Goal: Share content: Share content

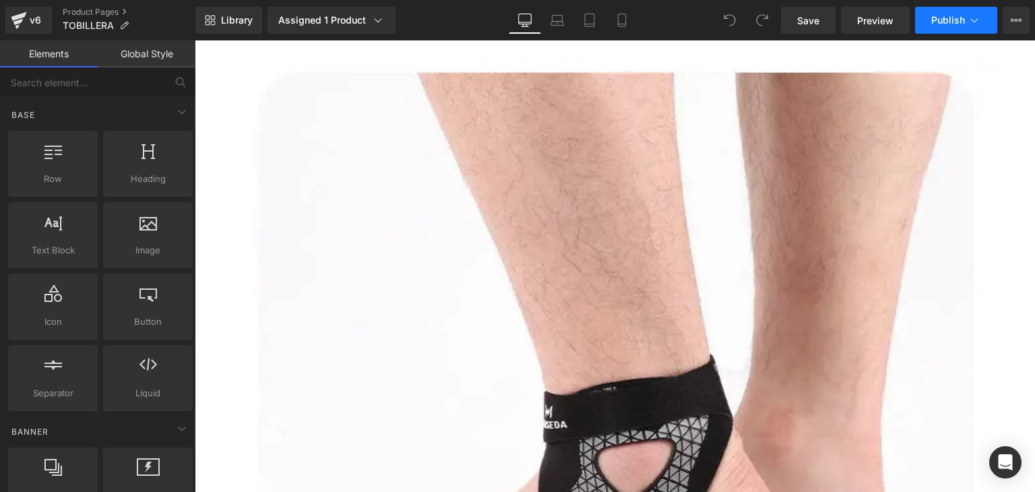
click at [980, 20] on icon at bounding box center [973, 19] width 13 height 13
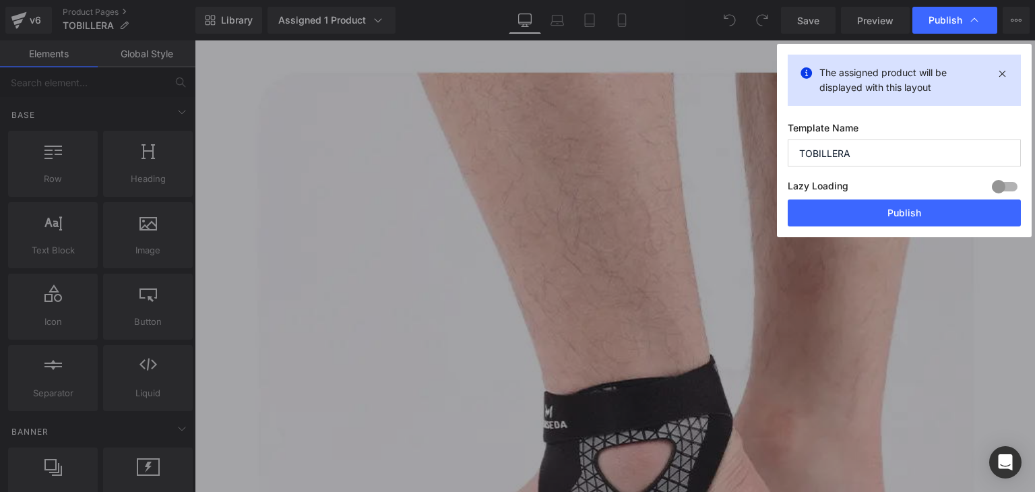
click at [980, 20] on icon at bounding box center [973, 19] width 13 height 13
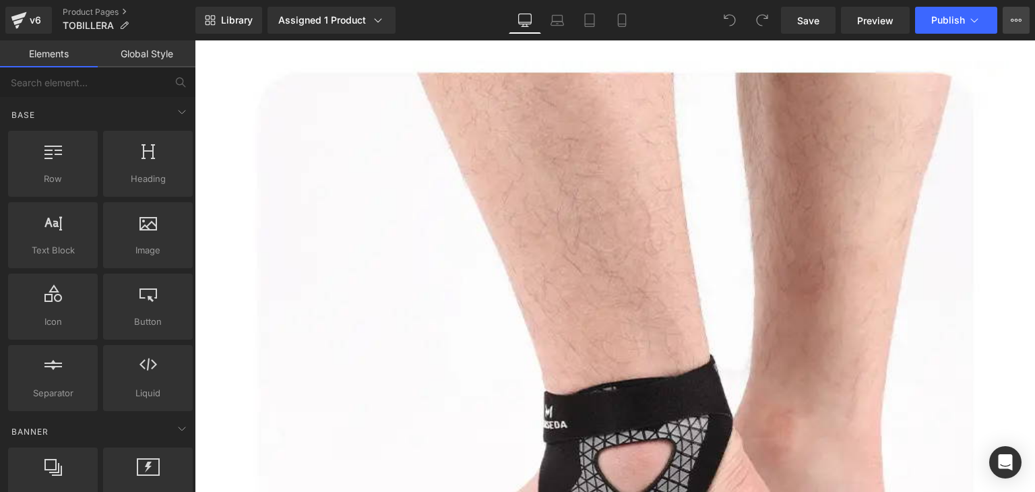
click at [1014, 18] on icon at bounding box center [1016, 20] width 11 height 11
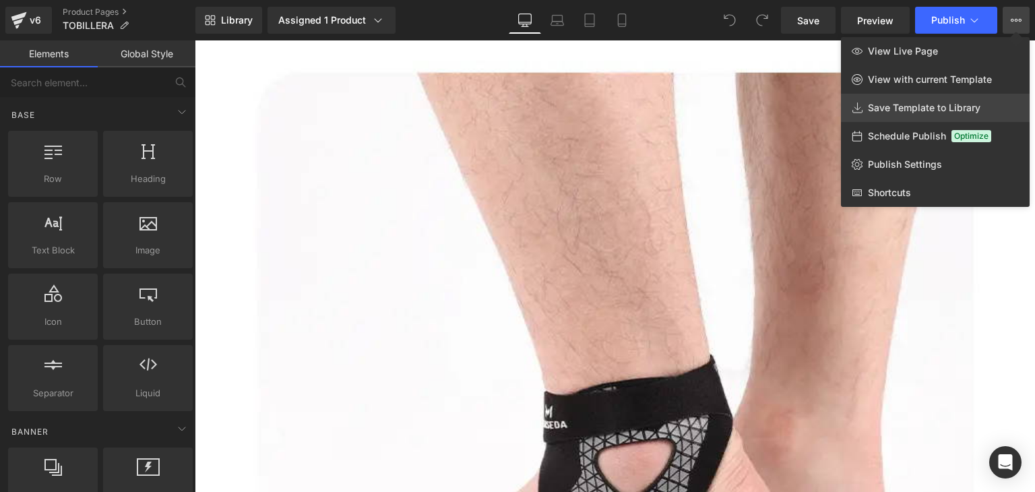
click at [913, 114] on link "Save Template to Library" at bounding box center [935, 108] width 189 height 28
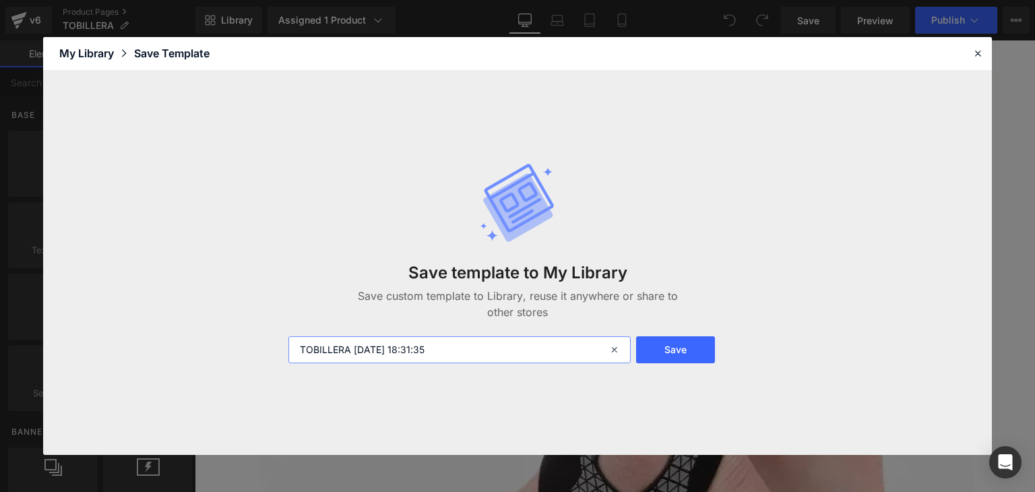
drag, startPoint x: 459, startPoint y: 351, endPoint x: 353, endPoint y: 361, distance: 106.3
click at [353, 361] on input "TOBILLERA [DATE] 18:31:35" at bounding box center [459, 349] width 342 height 27
type input "TOBILLERA VEXOR"
click at [675, 354] on button "Save" at bounding box center [675, 349] width 79 height 27
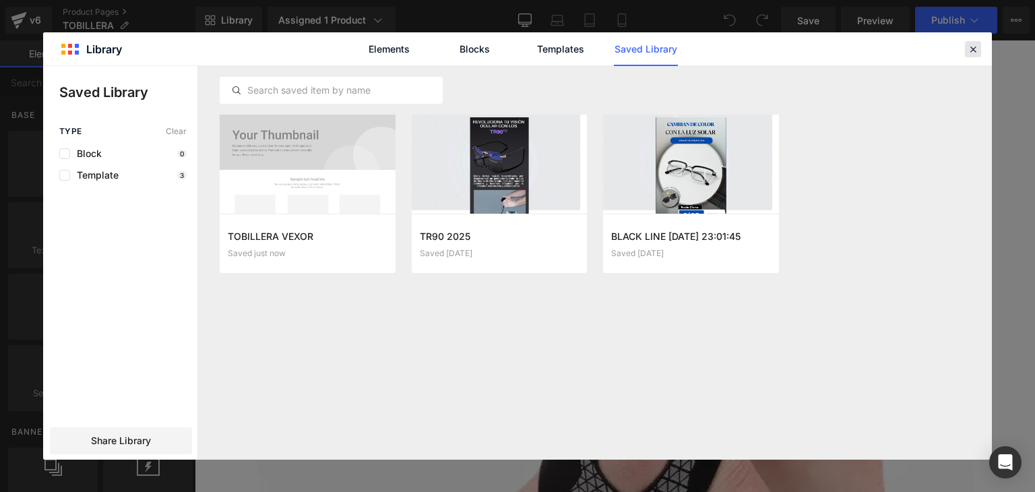
click at [974, 51] on icon at bounding box center [973, 49] width 12 height 12
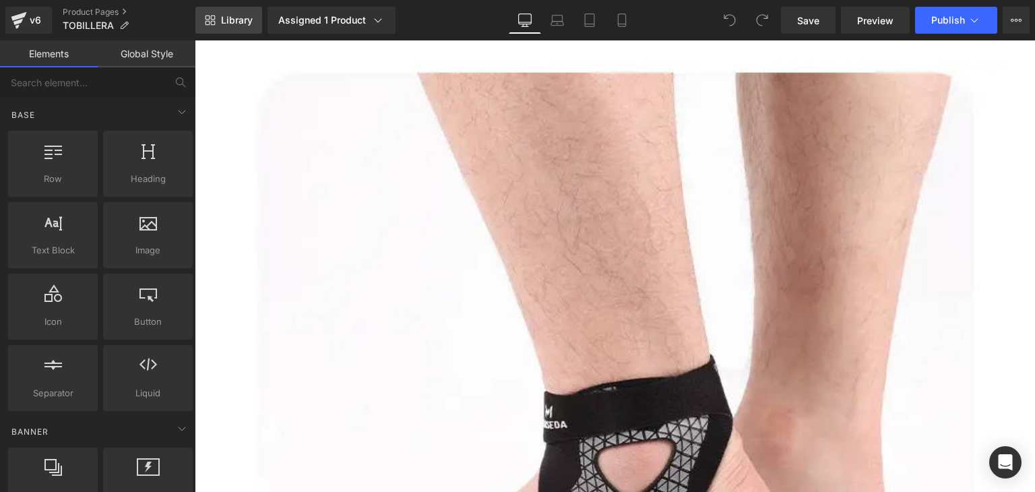
click at [243, 25] on span "Library" at bounding box center [237, 20] width 32 height 12
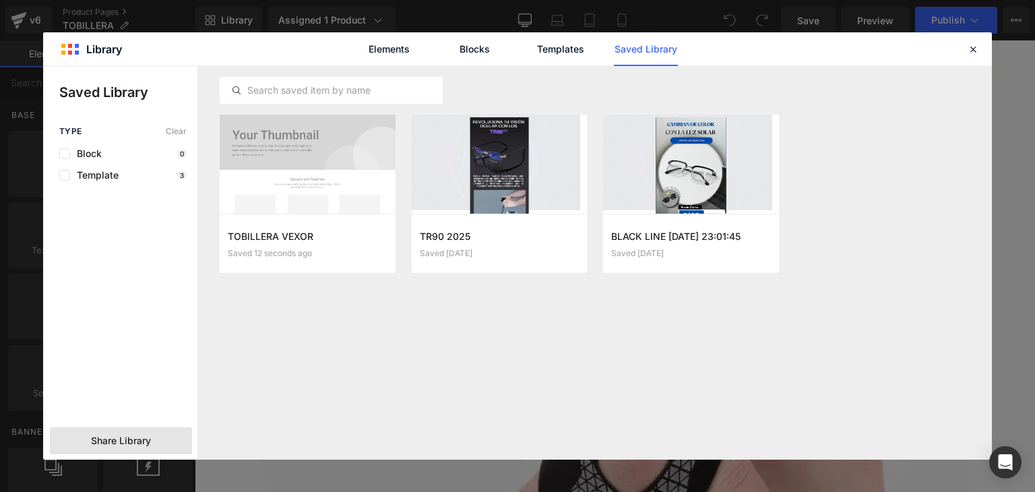
click at [103, 443] on span "Share Library" at bounding box center [121, 440] width 60 height 13
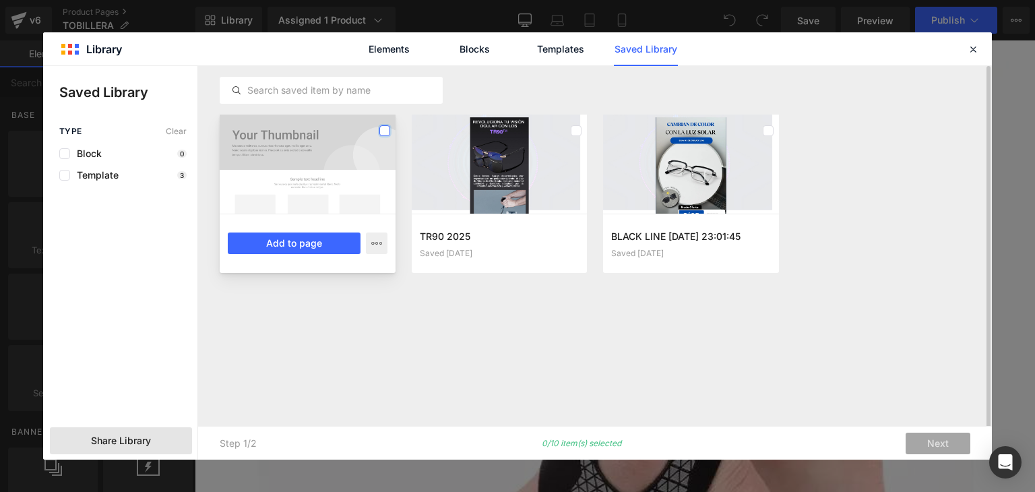
click at [385, 130] on label at bounding box center [384, 130] width 11 height 11
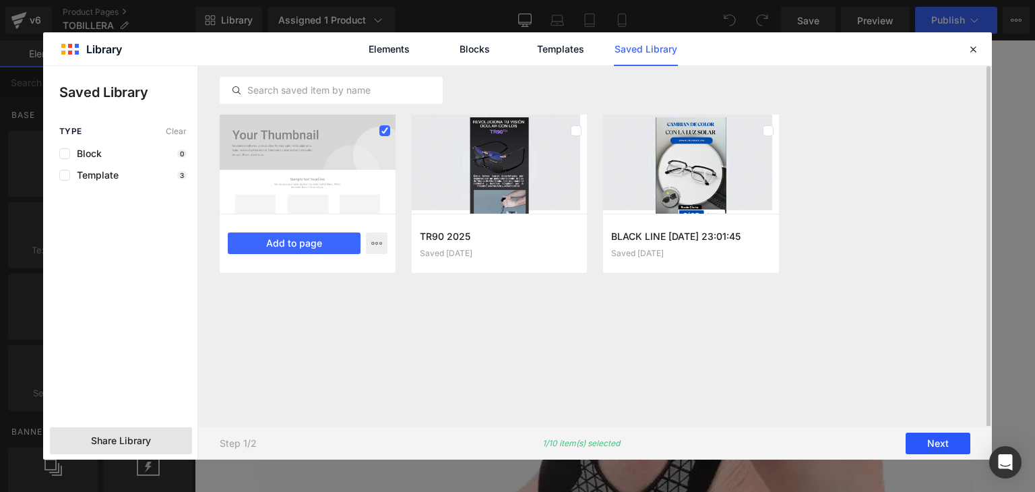
click at [928, 443] on button "Next" at bounding box center [937, 444] width 65 height 22
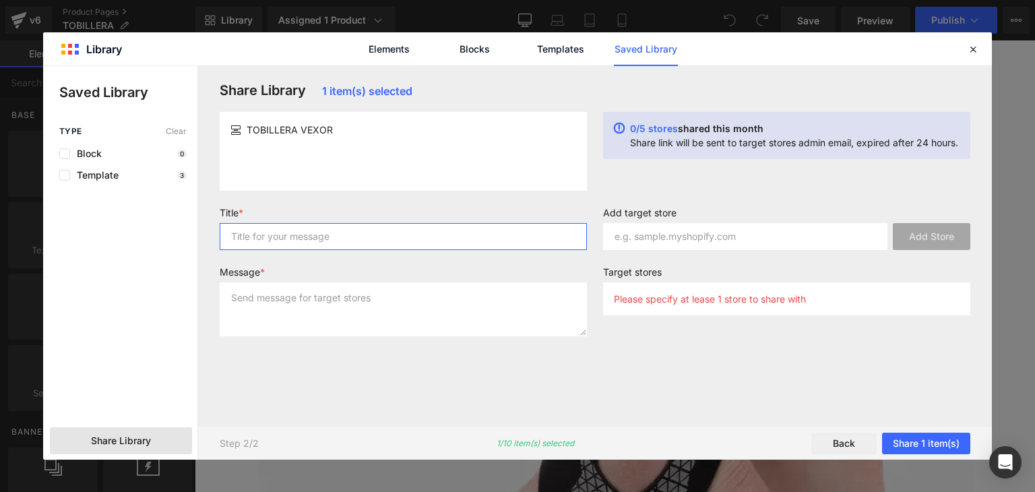
click at [451, 231] on input "text" at bounding box center [403, 236] width 367 height 27
type input "TOBILLERA"
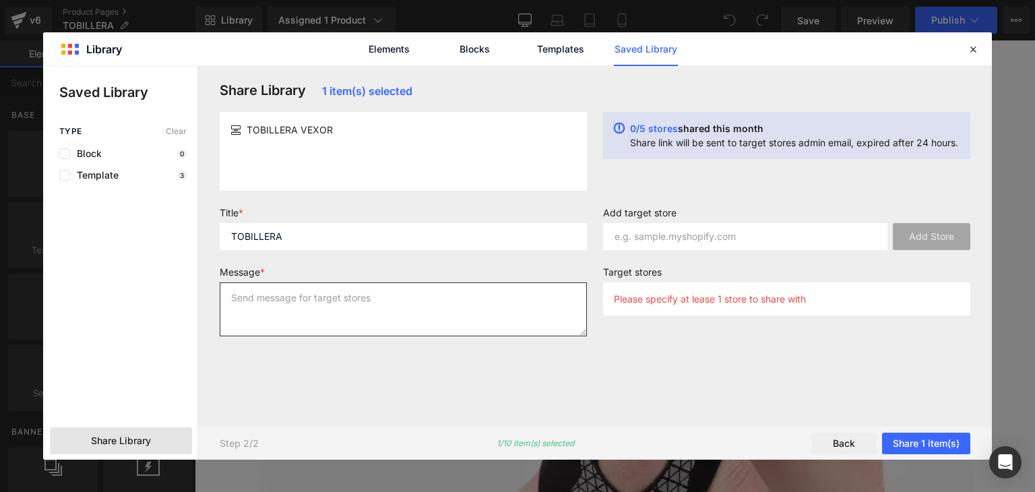
click at [408, 292] on textarea at bounding box center [403, 309] width 367 height 54
type textarea "TOBILLERA"
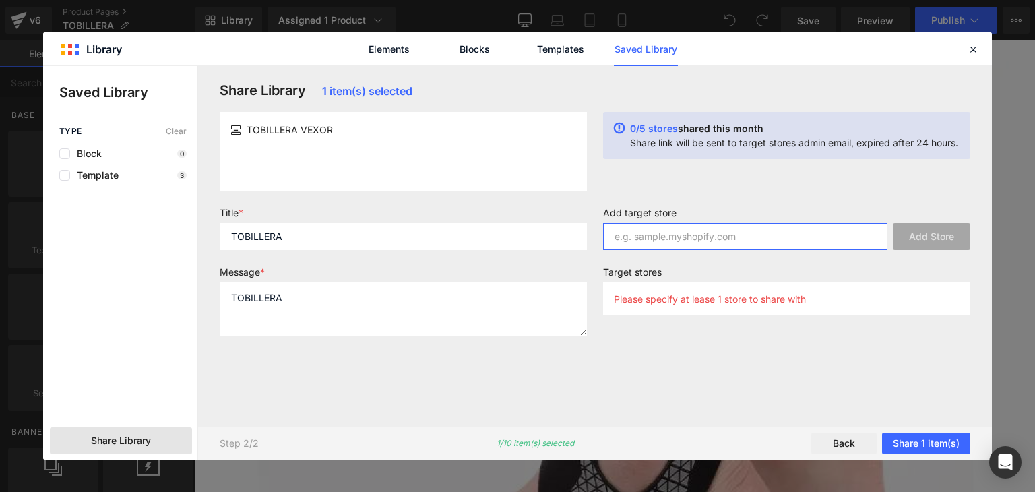
click at [799, 232] on input "text" at bounding box center [745, 236] width 284 height 27
paste input "[DOMAIN_NAME]"
type input "[DOMAIN_NAME]"
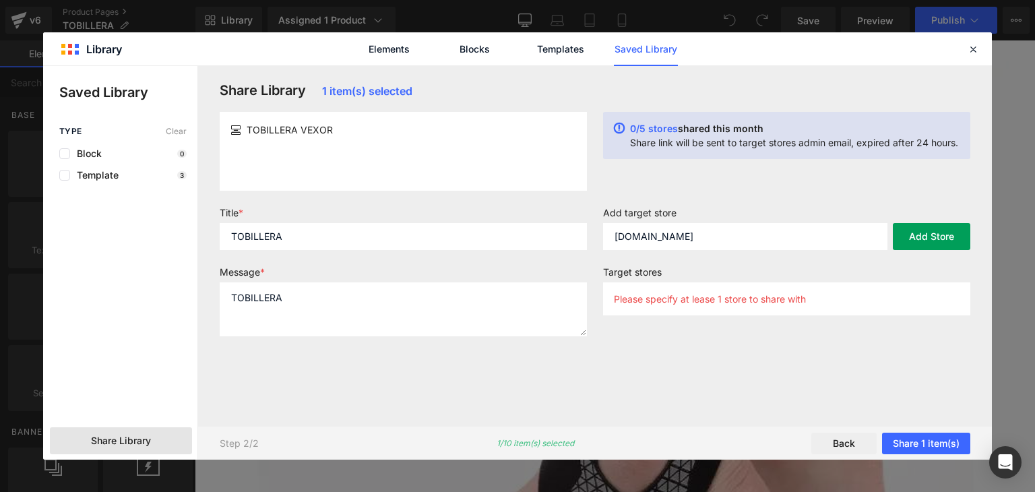
click at [944, 238] on button "Add Store" at bounding box center [931, 236] width 77 height 27
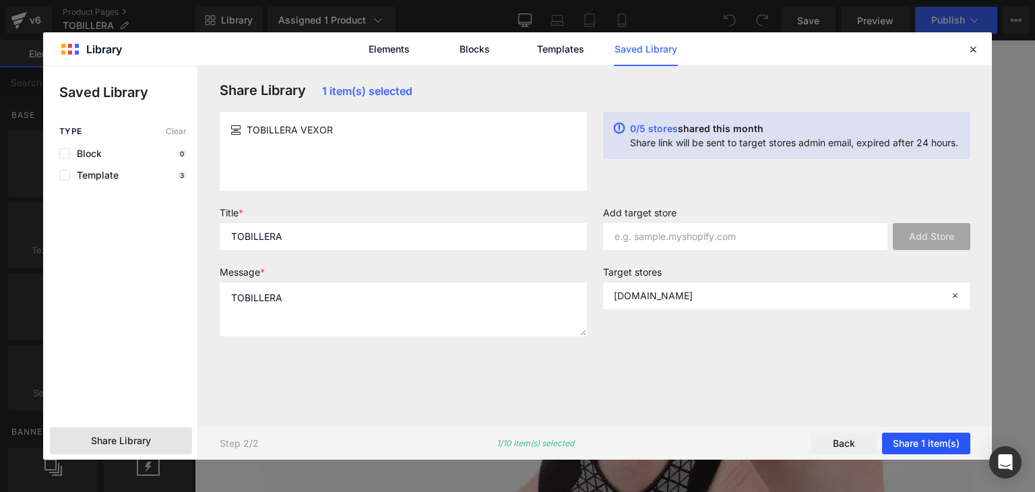
click at [938, 438] on button "Share 1 item(s)" at bounding box center [926, 444] width 88 height 22
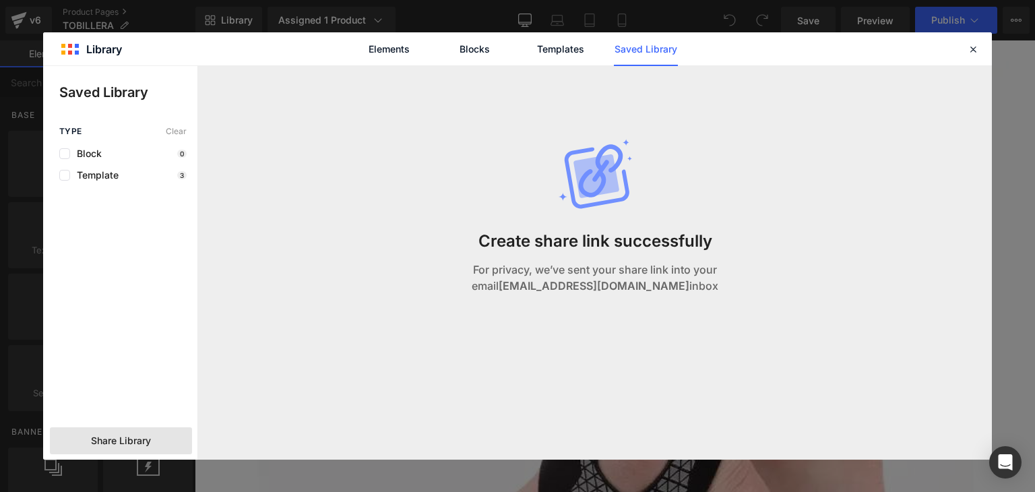
click at [569, 283] on strong "[EMAIL_ADDRESS][DOMAIN_NAME]" at bounding box center [594, 285] width 191 height 13
click at [643, 44] on link "Saved Library" at bounding box center [646, 49] width 64 height 34
click at [121, 438] on span "Share Library" at bounding box center [121, 440] width 60 height 13
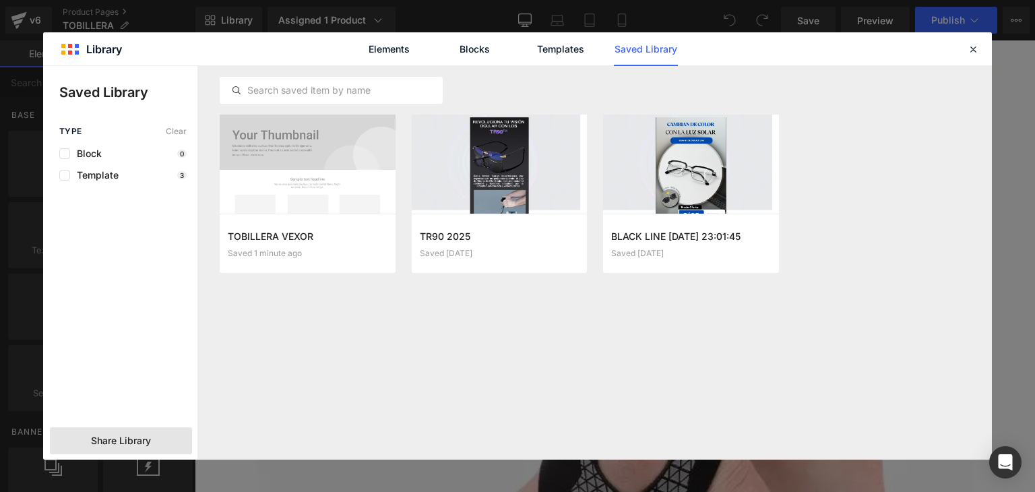
click at [137, 436] on span "Share Library" at bounding box center [121, 440] width 60 height 13
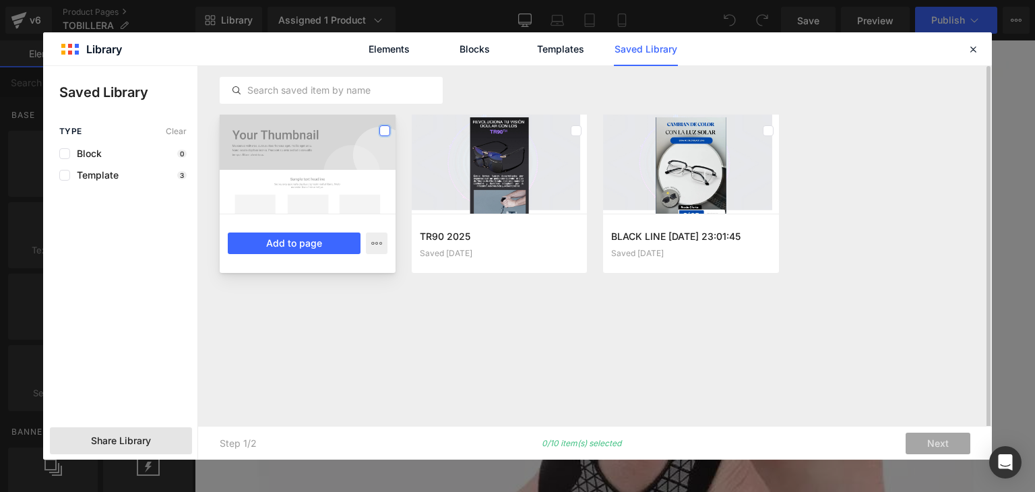
click at [387, 134] on label at bounding box center [384, 130] width 11 height 11
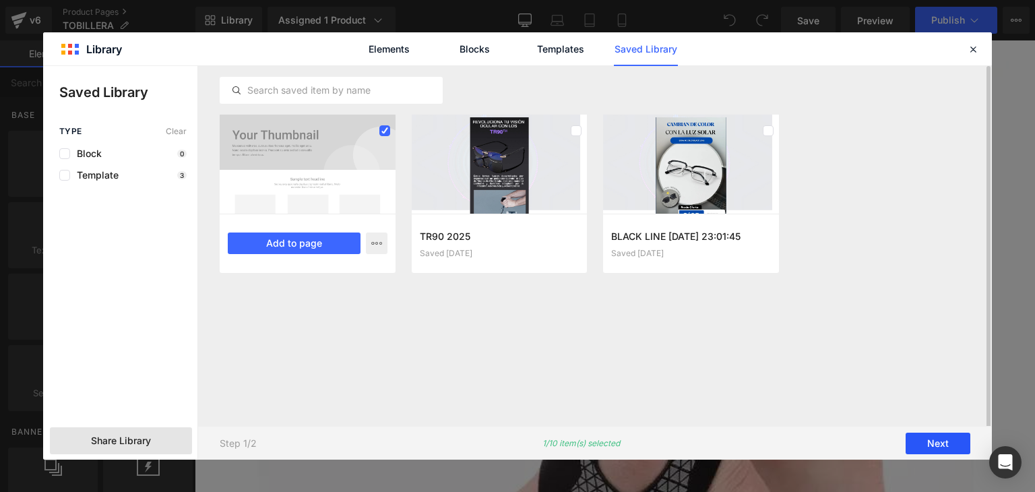
click at [955, 446] on button "Next" at bounding box center [937, 444] width 65 height 22
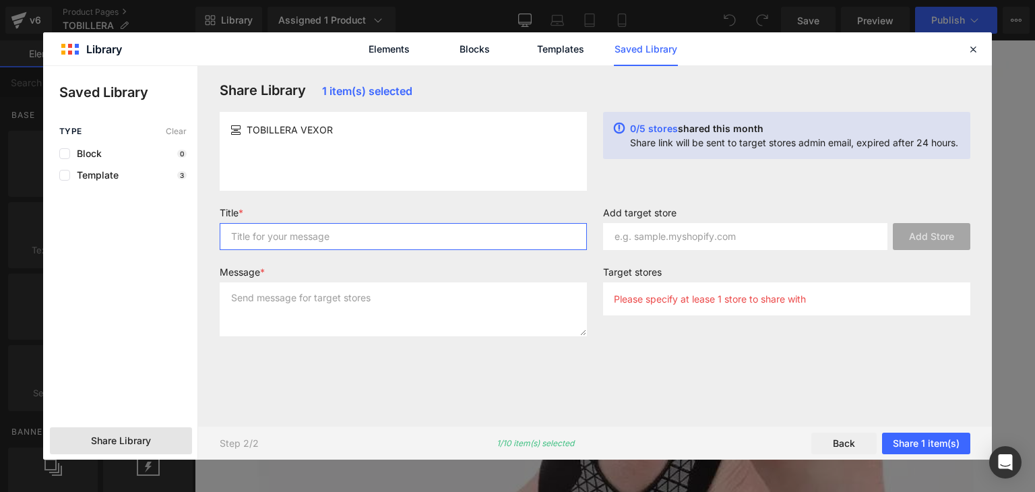
click at [365, 232] on input "text" at bounding box center [403, 236] width 367 height 27
type input "[MEDICAL_DATA]"
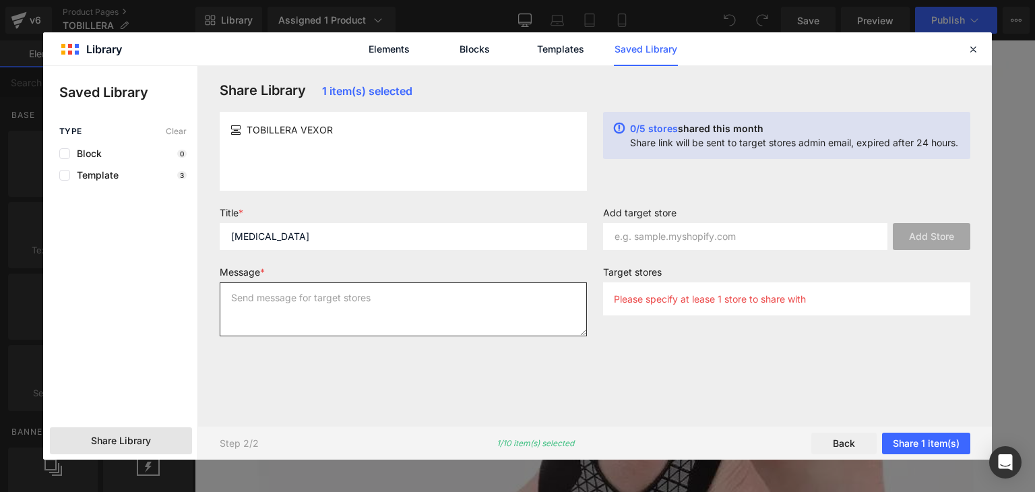
click at [312, 313] on textarea at bounding box center [403, 309] width 367 height 54
type textarea "[MEDICAL_DATA]"
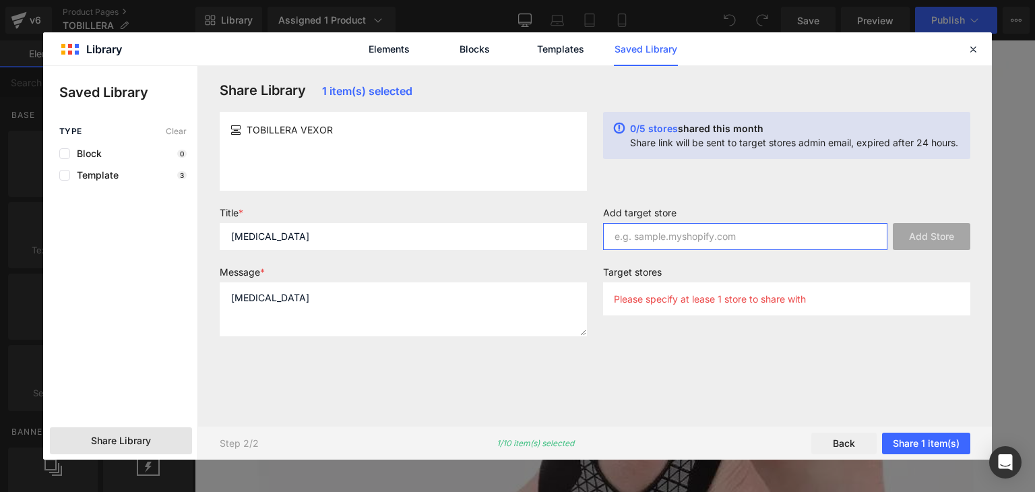
click at [802, 241] on input "text" at bounding box center [745, 236] width 284 height 27
paste input "[DOMAIN_NAME]"
type input "[DOMAIN_NAME]"
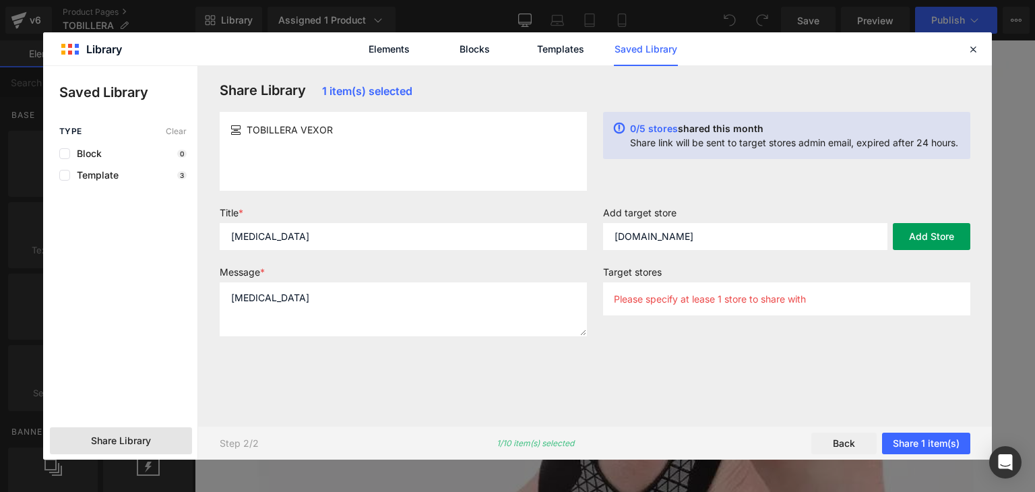
click at [940, 230] on button "Add Store" at bounding box center [931, 236] width 77 height 27
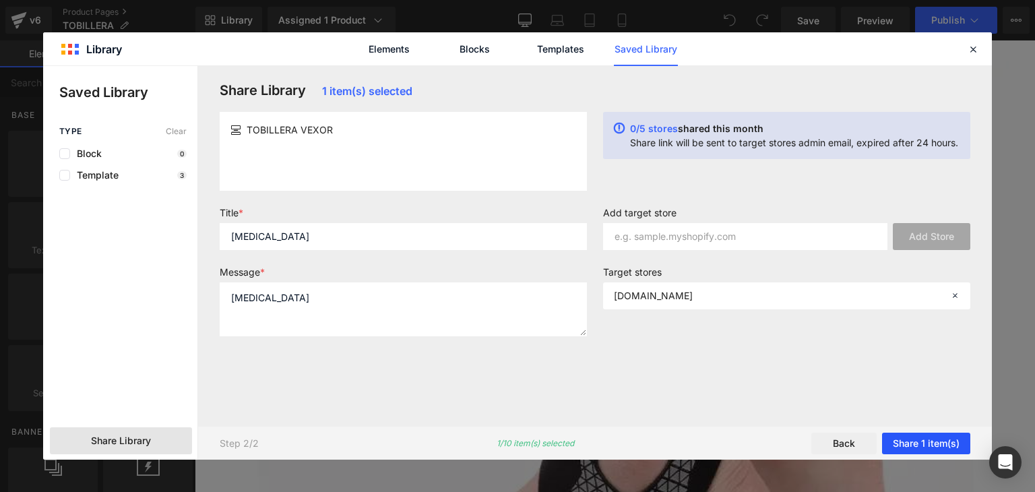
click at [926, 437] on button "Share 1 item(s)" at bounding box center [926, 444] width 88 height 22
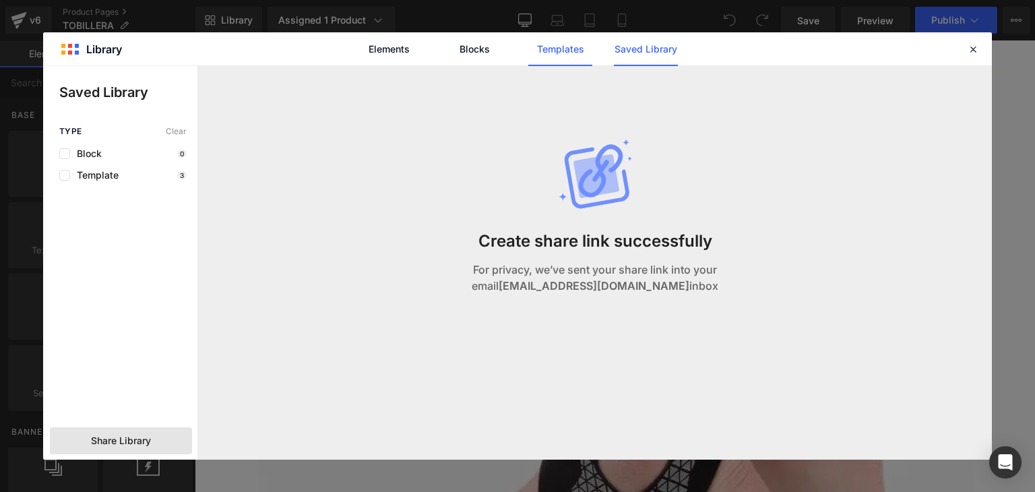
click at [545, 53] on link "Templates" at bounding box center [560, 49] width 64 height 34
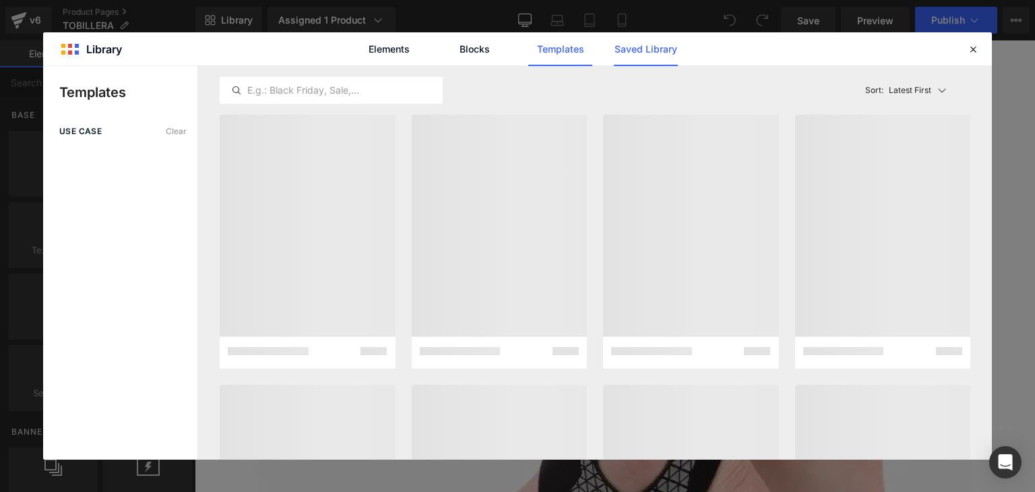
click at [639, 54] on link "Saved Library" at bounding box center [646, 49] width 64 height 34
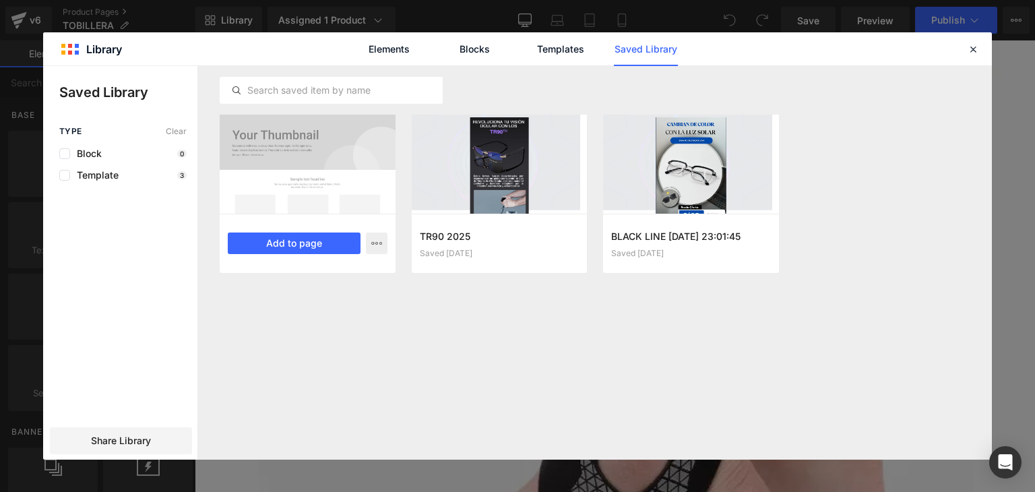
click at [317, 156] on div at bounding box center [308, 164] width 176 height 99
click at [964, 46] on div "Elements Blocks Templates Saved Library" at bounding box center [517, 48] width 949 height 33
click at [970, 48] on icon at bounding box center [973, 49] width 12 height 12
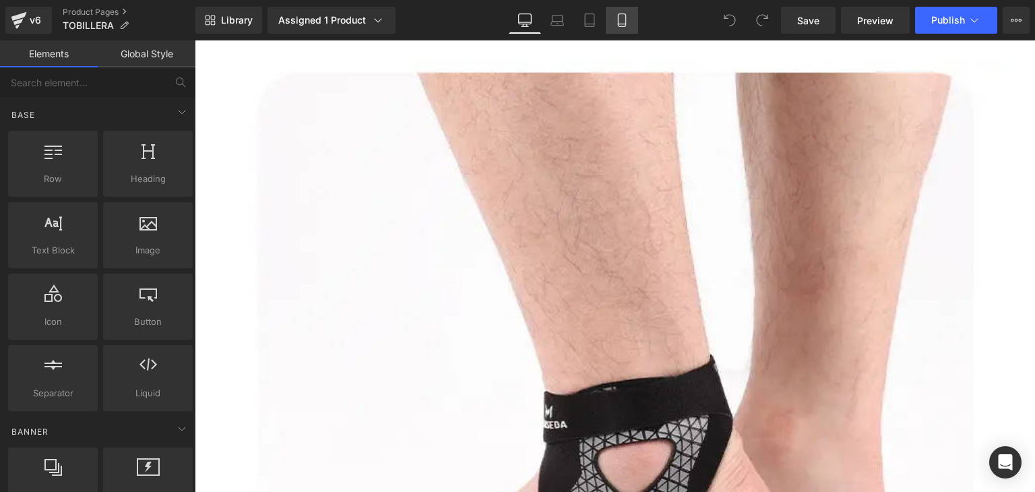
click at [625, 20] on icon at bounding box center [621, 20] width 7 height 13
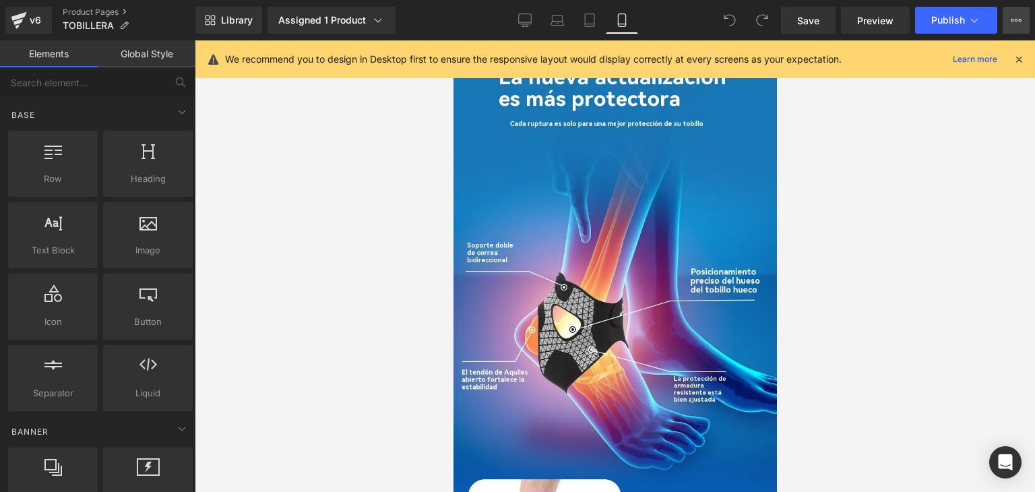
click at [1009, 24] on button "View Live Page View with current Template Save Template to Library Schedule Pub…" at bounding box center [1015, 20] width 27 height 27
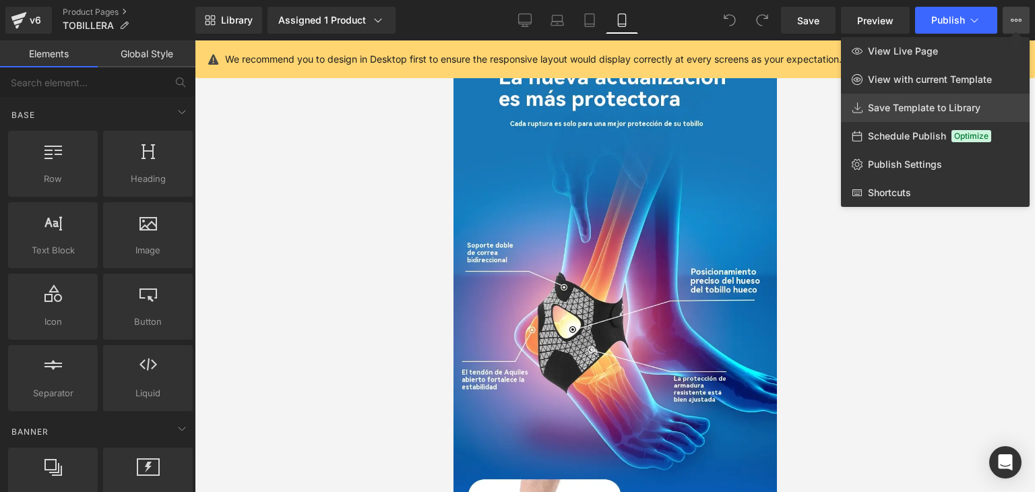
click at [931, 108] on span "Save Template to Library" at bounding box center [924, 108] width 113 height 12
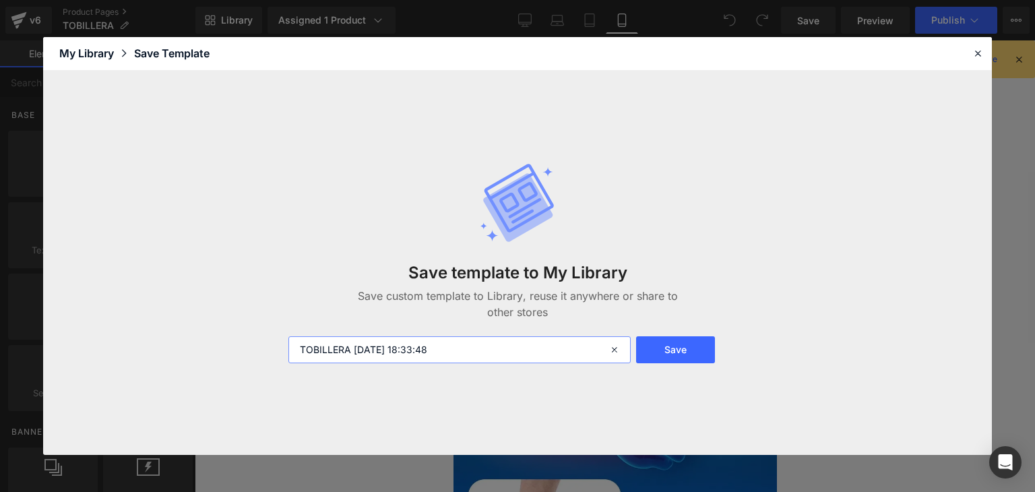
click at [352, 348] on input "TOBILLERA [DATE] 18:33:48" at bounding box center [459, 349] width 342 height 27
drag, startPoint x: 378, startPoint y: 345, endPoint x: 513, endPoint y: 345, distance: 135.4
click at [513, 345] on input "TOBILLERA [DATE] 18:33:48" at bounding box center [459, 349] width 342 height 27
type input "TOBILLERA 2025"
click at [694, 356] on button "Save" at bounding box center [675, 349] width 79 height 27
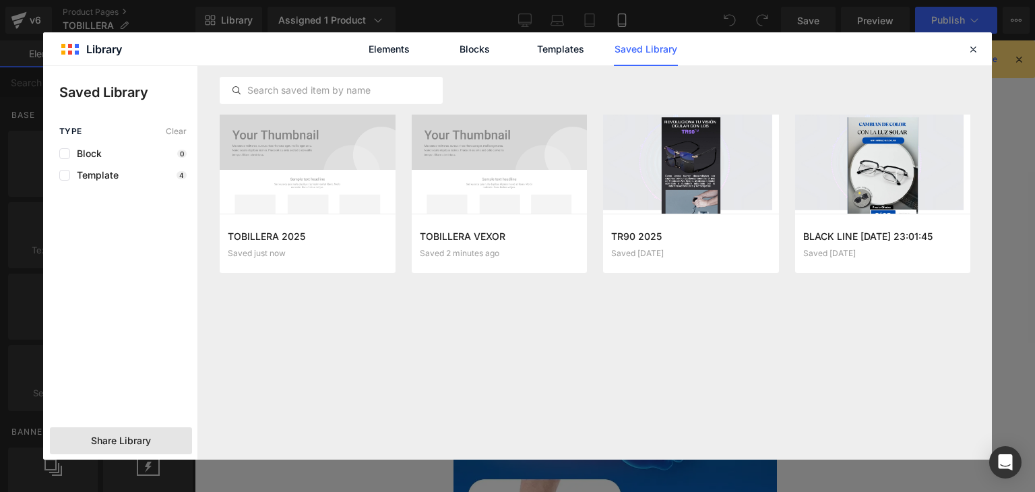
click at [135, 449] on div "Share Library" at bounding box center [121, 440] width 142 height 27
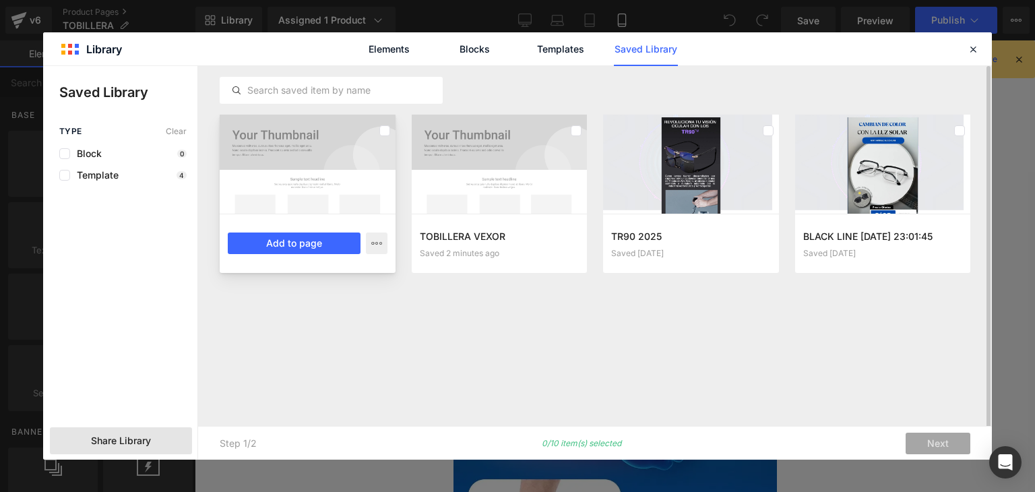
click at [375, 131] on div at bounding box center [308, 164] width 176 height 99
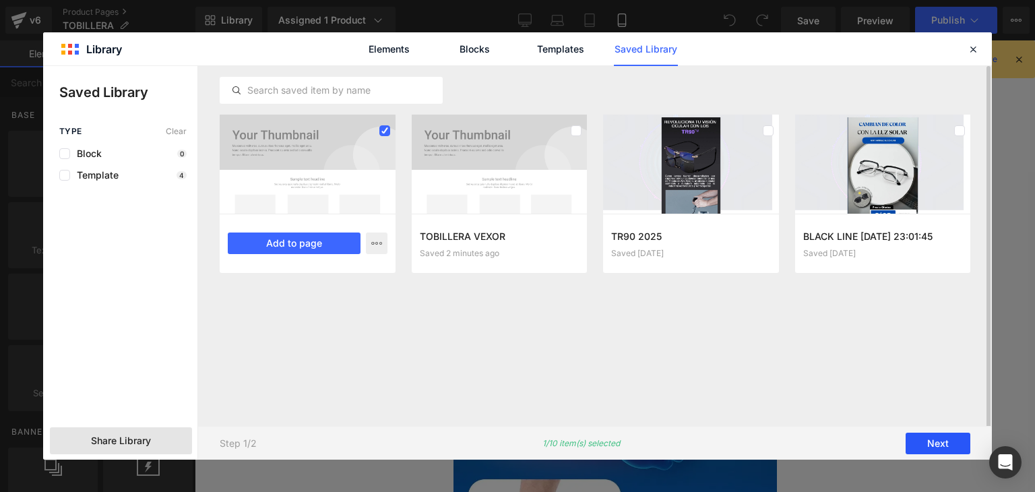
click at [932, 440] on button "Next" at bounding box center [937, 444] width 65 height 22
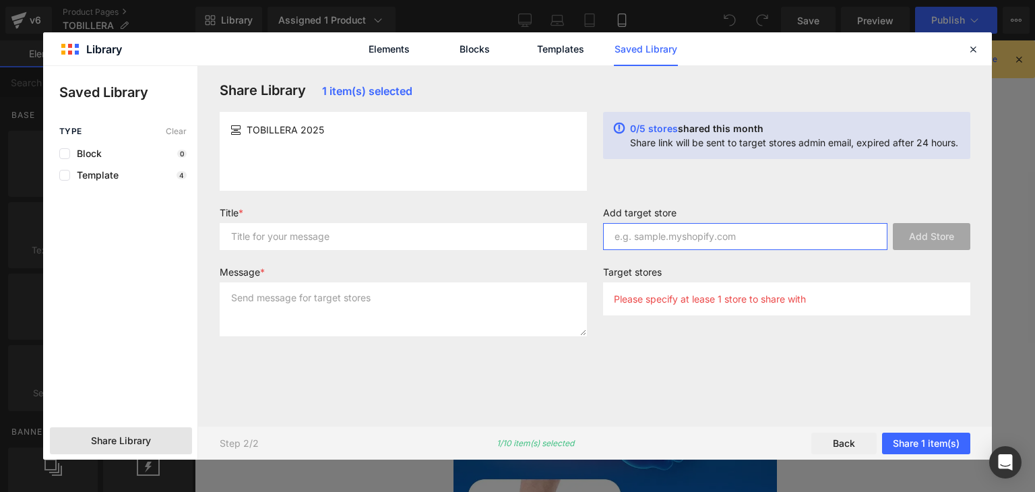
click at [684, 245] on input "text" at bounding box center [745, 236] width 284 height 27
paste input "[DOMAIN_NAME]"
type input "[DOMAIN_NAME]"
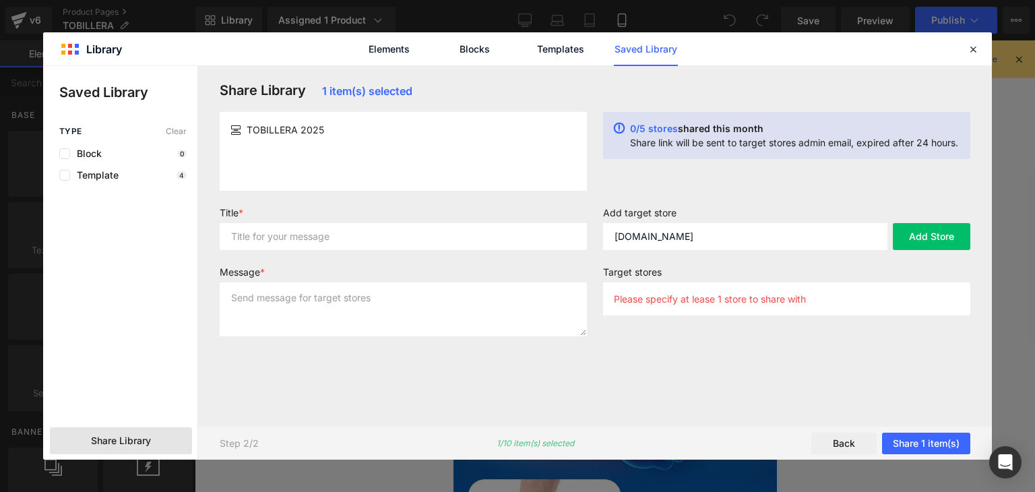
click at [380, 251] on div "Title *" at bounding box center [403, 234] width 383 height 54
click at [391, 230] on input "text" at bounding box center [403, 236] width 367 height 27
type input "tobill"
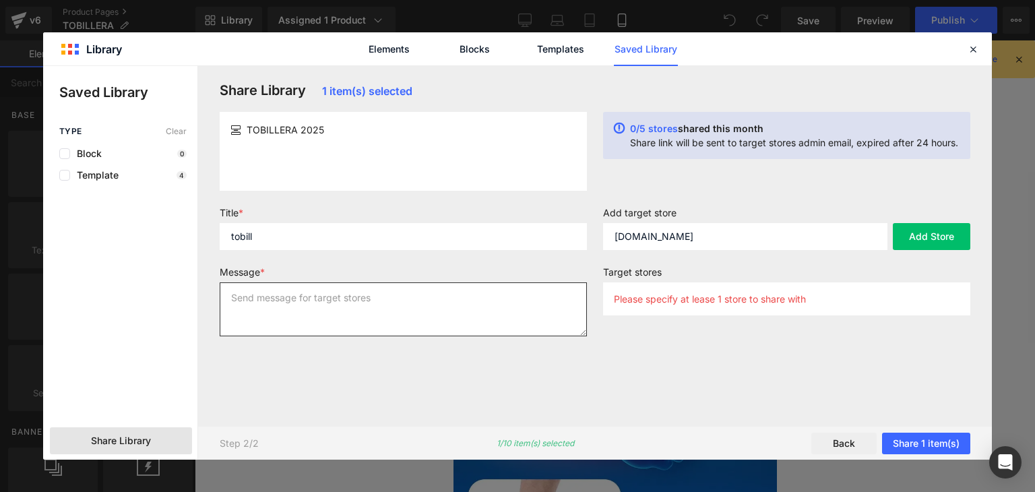
click at [282, 307] on textarea at bounding box center [403, 309] width 367 height 54
type textarea "tobill"
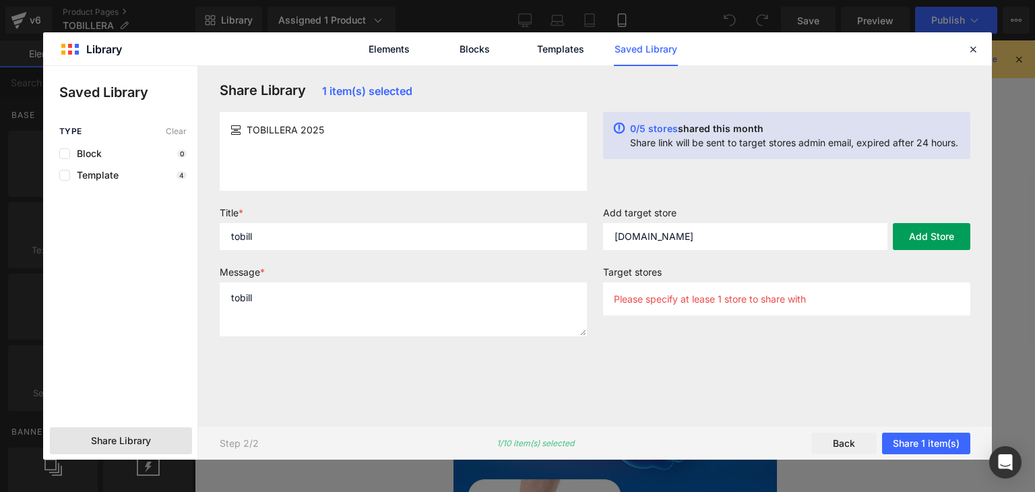
click at [922, 241] on button "Add Store" at bounding box center [931, 236] width 77 height 27
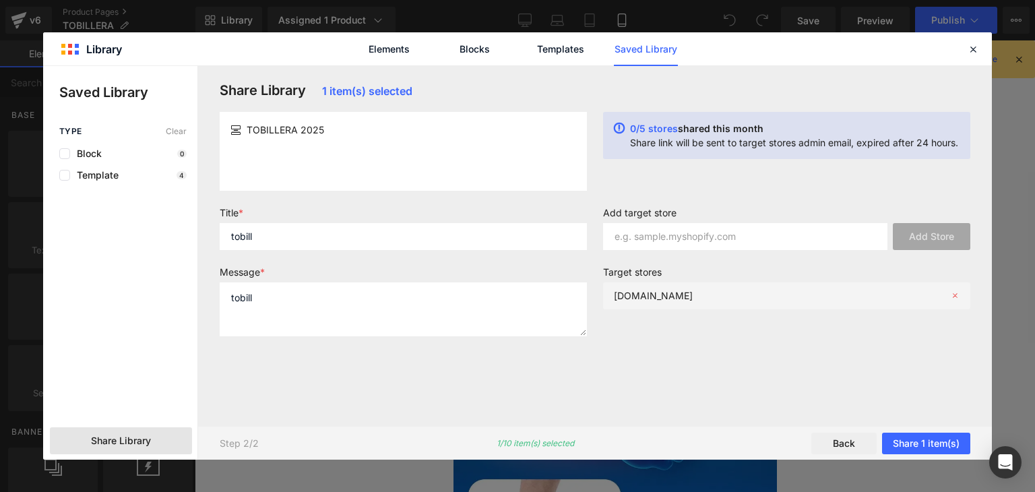
click at [762, 304] on div "[DOMAIN_NAME]" at bounding box center [786, 295] width 367 height 27
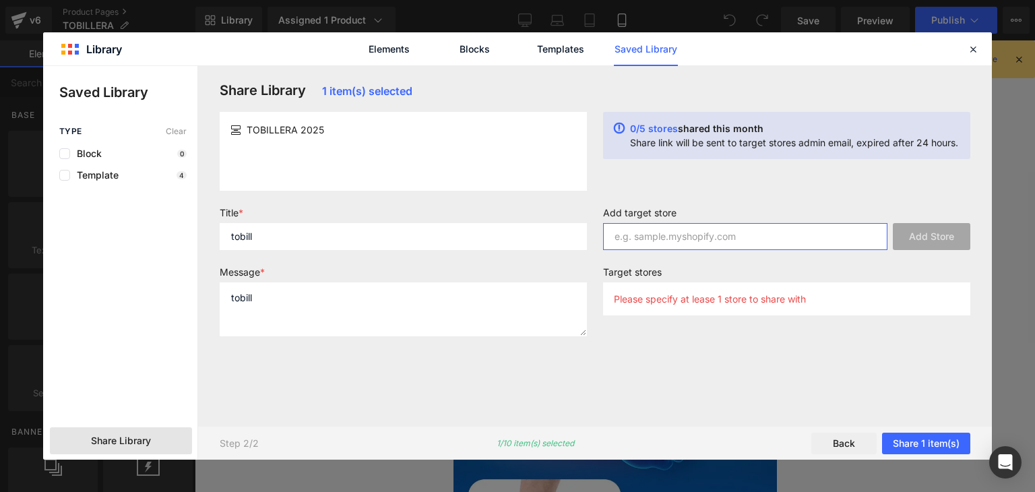
click at [797, 236] on input "text" at bounding box center [745, 236] width 284 height 27
paste input "[DOMAIN_NAME]"
type input "[DOMAIN_NAME]"
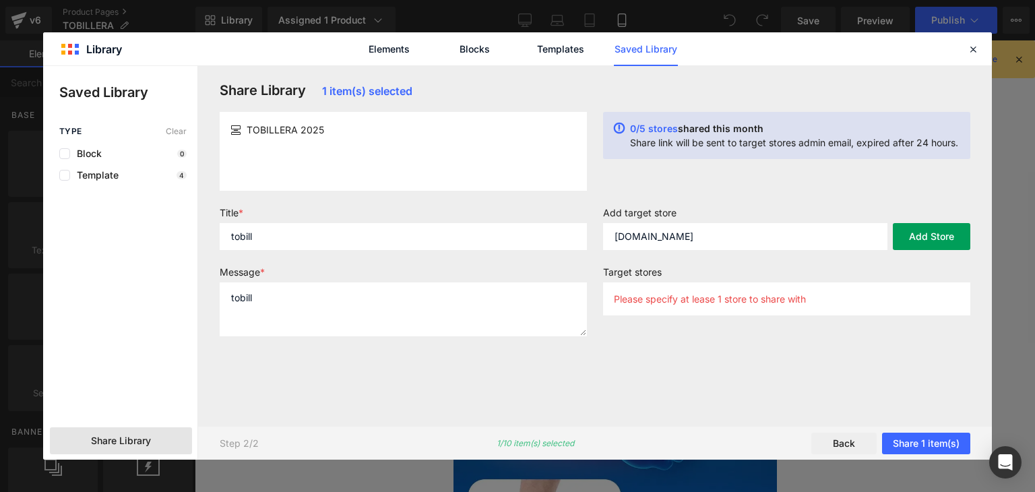
click at [901, 223] on button "Add Store" at bounding box center [931, 236] width 77 height 27
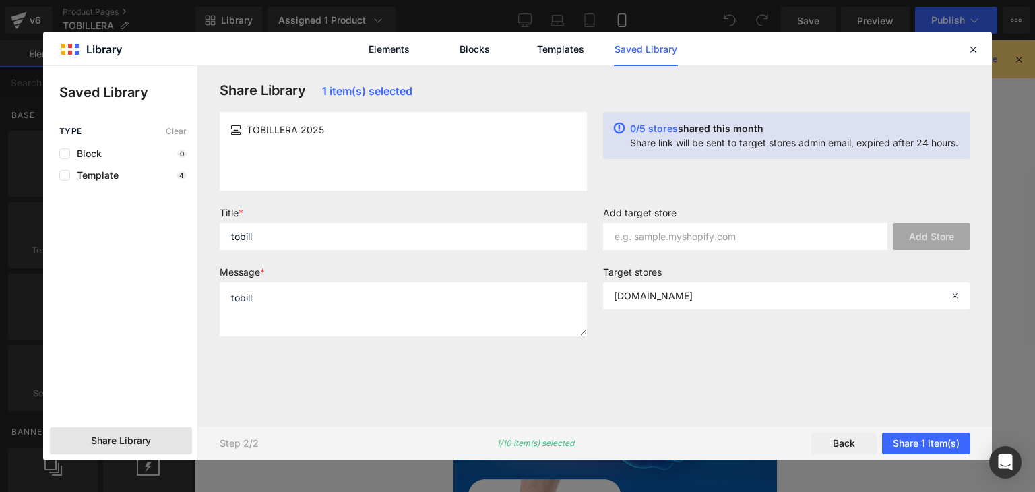
click at [745, 389] on div "Share Library 1 item(s) selected TOBILLERA 2025 0/5 stores shared this month Sh…" at bounding box center [595, 245] width 767 height 327
click at [930, 442] on button "Share 1 item(s)" at bounding box center [926, 444] width 88 height 22
